Goal: Task Accomplishment & Management: Manage account settings

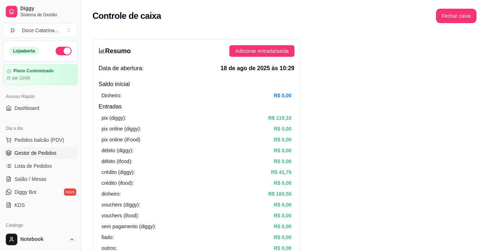
click at [28, 152] on span "Gestor de Pedidos" at bounding box center [35, 152] width 42 height 7
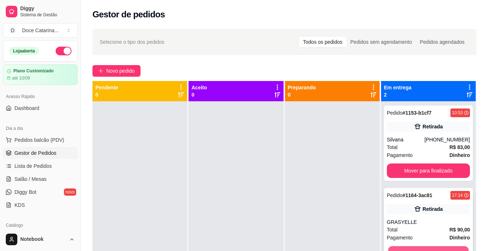
click at [433, 247] on button "Mover para finalizado" at bounding box center [428, 253] width 81 height 14
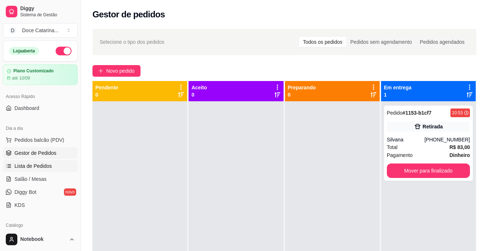
click at [26, 162] on link "Lista de Pedidos" at bounding box center [40, 166] width 75 height 12
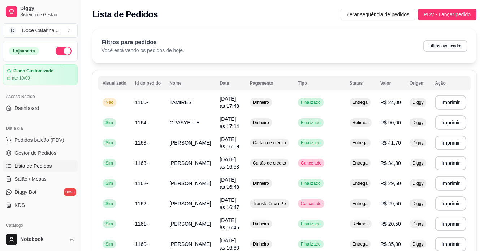
click at [3, 160] on link "Lista de Pedidos" at bounding box center [40, 166] width 75 height 12
click at [37, 155] on span "Gestor de Pedidos" at bounding box center [35, 152] width 42 height 7
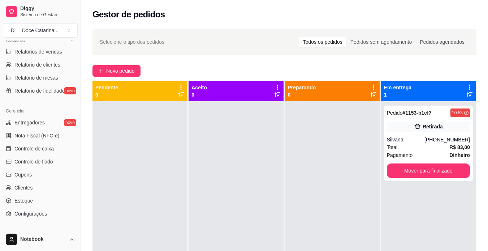
scroll to position [231, 0]
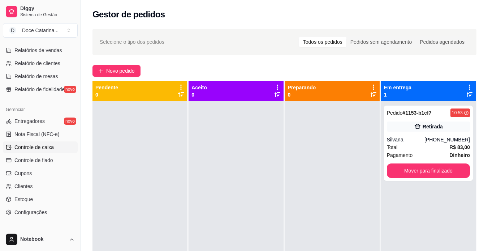
click at [40, 147] on span "Controle de caixa" at bounding box center [33, 147] width 39 height 7
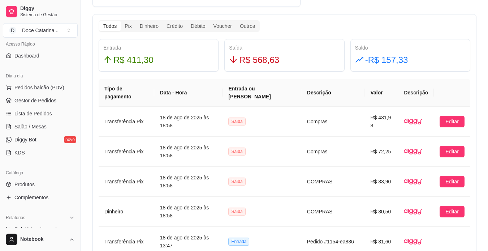
scroll to position [35, 0]
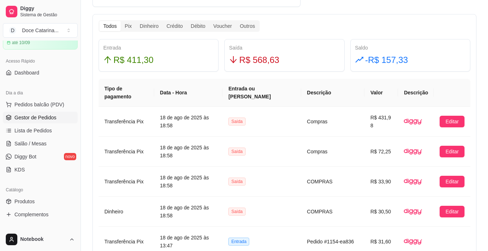
click at [42, 122] on link "Gestor de Pedidos" at bounding box center [40, 118] width 75 height 12
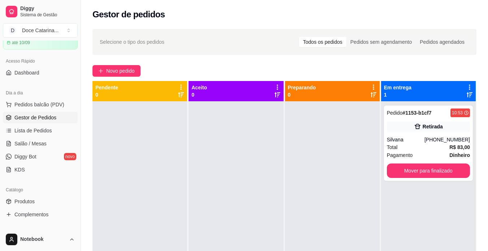
click at [158, 151] on div at bounding box center [140, 226] width 95 height 251
click at [29, 205] on link "Produtos" at bounding box center [40, 202] width 75 height 12
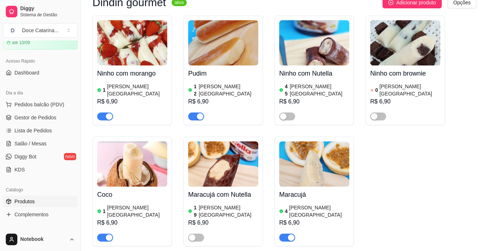
scroll to position [517, 0]
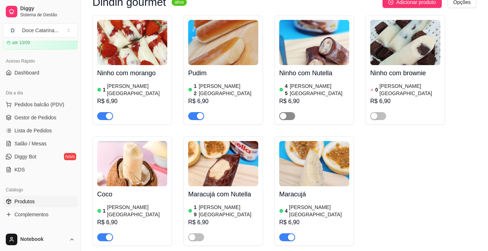
click at [291, 112] on span "button" at bounding box center [287, 116] width 16 height 8
click at [196, 233] on button "button" at bounding box center [196, 237] width 16 height 8
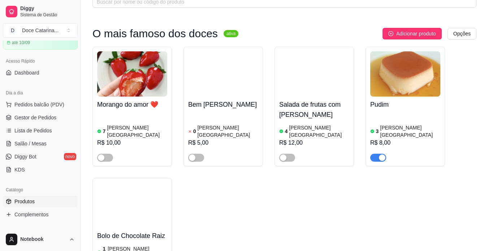
scroll to position [44, 0]
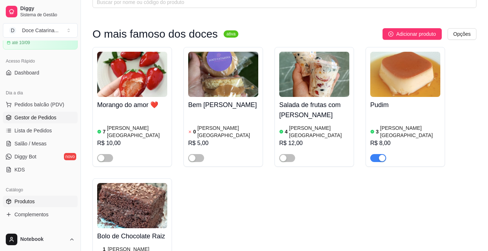
click at [19, 121] on link "Gestor de Pedidos" at bounding box center [40, 118] width 75 height 12
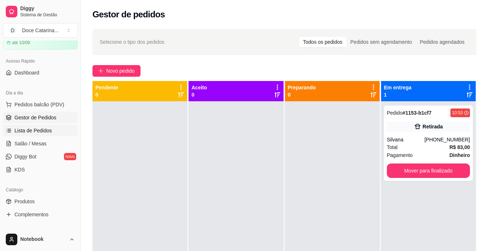
click at [35, 128] on span "Lista de Pedidos" at bounding box center [33, 130] width 38 height 7
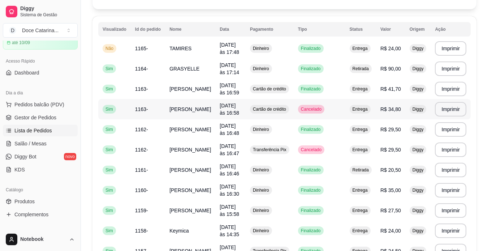
scroll to position [56, 0]
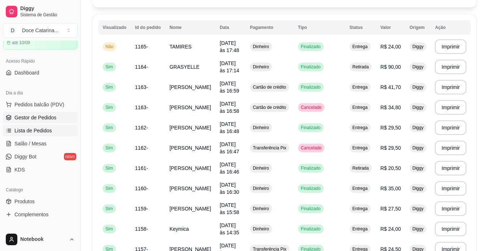
click at [38, 112] on link "Gestor de Pedidos" at bounding box center [40, 118] width 75 height 12
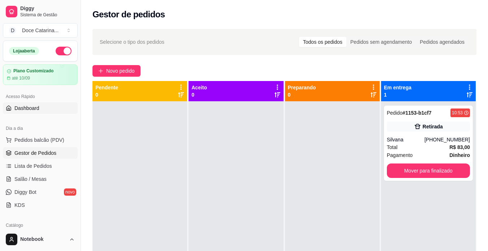
click at [37, 105] on span "Dashboard" at bounding box center [26, 107] width 25 height 7
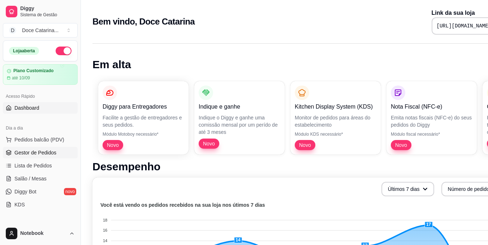
click at [53, 149] on span "Gestor de Pedidos" at bounding box center [35, 152] width 42 height 7
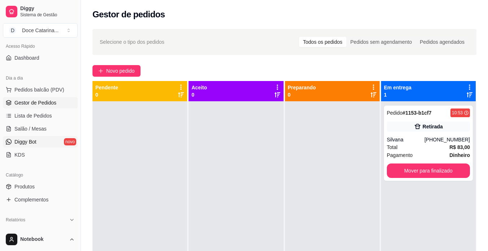
scroll to position [51, 0]
click at [31, 186] on span "Produtos" at bounding box center [24, 185] width 20 height 7
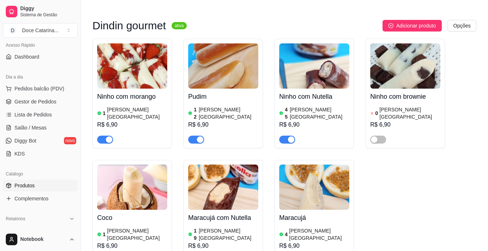
scroll to position [493, 0]
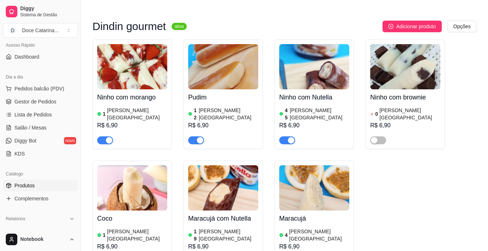
click at [213, 89] on div "Pudim 12 [PERSON_NAME] R$ 6,90" at bounding box center [223, 116] width 70 height 55
click at [325, 92] on h4 "Ninho com Nutella" at bounding box center [314, 97] width 70 height 10
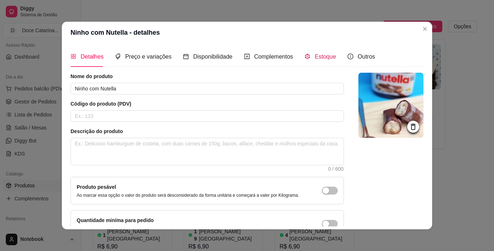
click at [307, 55] on div "Estoque" at bounding box center [319, 56] width 31 height 9
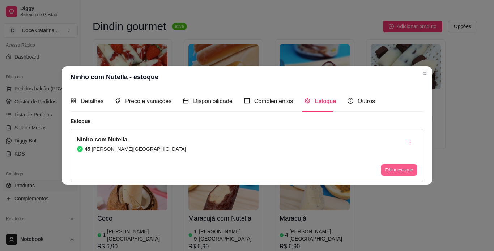
click at [397, 172] on button "Editar estoque" at bounding box center [399, 170] width 37 height 12
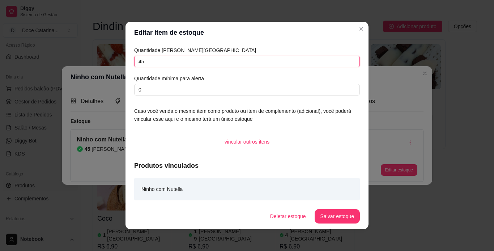
click at [251, 66] on input "45" at bounding box center [247, 62] width 226 height 12
type input "44"
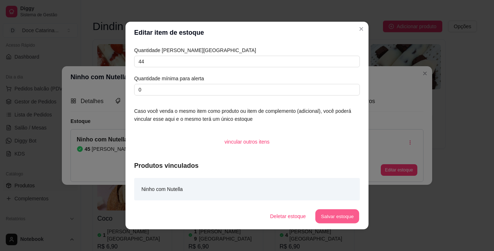
click at [328, 218] on button "Salvar estoque" at bounding box center [337, 216] width 44 height 14
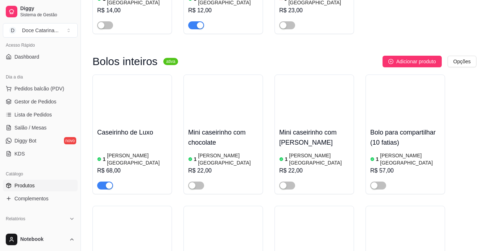
scroll to position [890, 0]
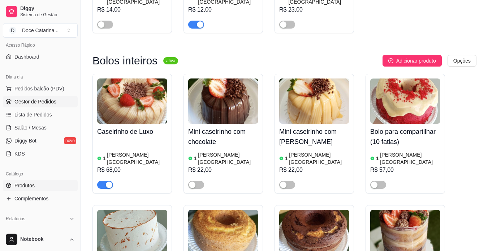
click at [44, 99] on span "Gestor de Pedidos" at bounding box center [35, 101] width 42 height 7
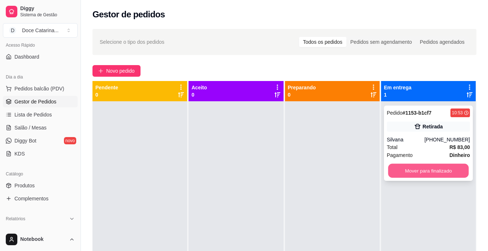
click at [424, 169] on button "Mover para finalizado" at bounding box center [428, 171] width 81 height 14
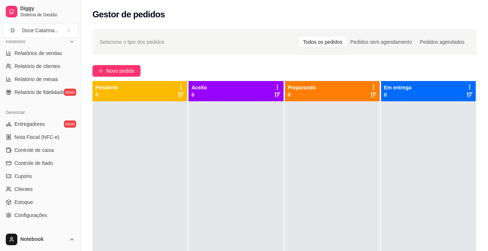
scroll to position [260, 0]
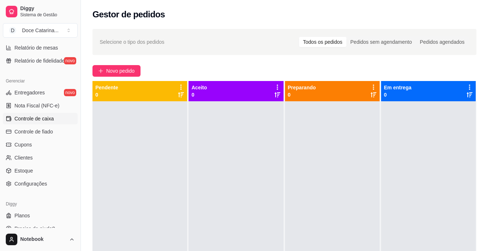
click at [46, 120] on span "Controle de caixa" at bounding box center [33, 118] width 39 height 7
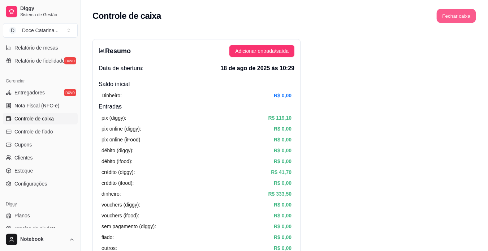
click at [453, 14] on button "Fechar caixa" at bounding box center [456, 16] width 39 height 14
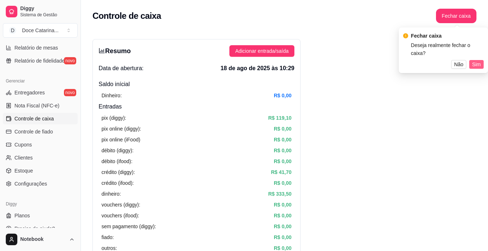
click at [476, 60] on span "Sim" at bounding box center [477, 64] width 9 height 8
